Goal: Find specific page/section: Find specific page/section

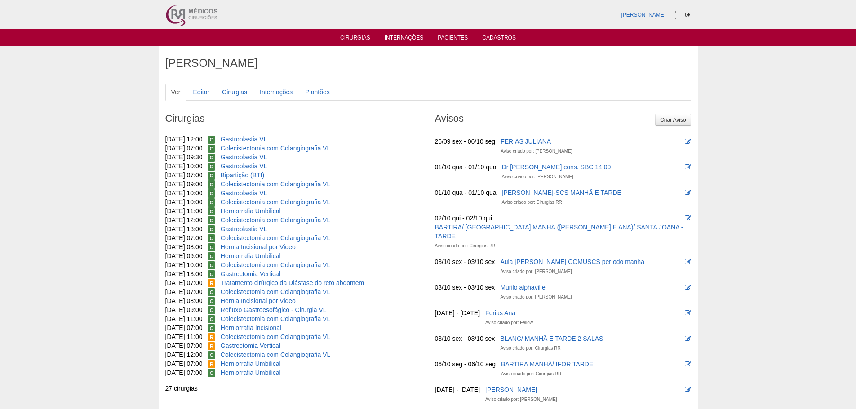
click at [347, 39] on link "Cirurgias" at bounding box center [355, 39] width 30 height 8
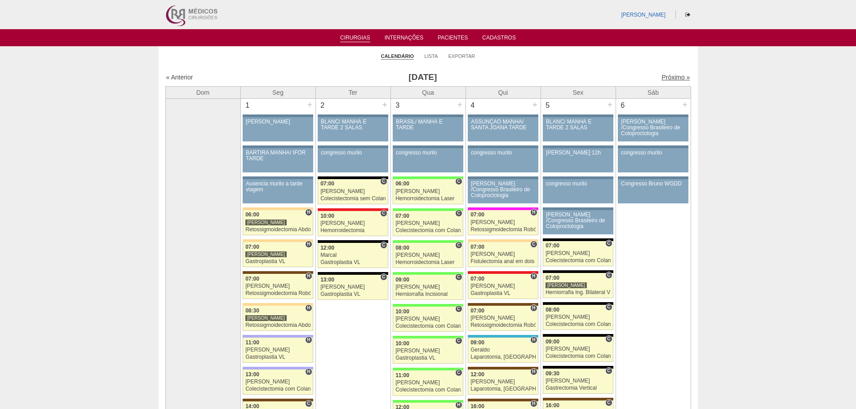
click at [666, 79] on link "Próximo »" at bounding box center [676, 77] width 28 height 7
